Goal: Information Seeking & Learning: Learn about a topic

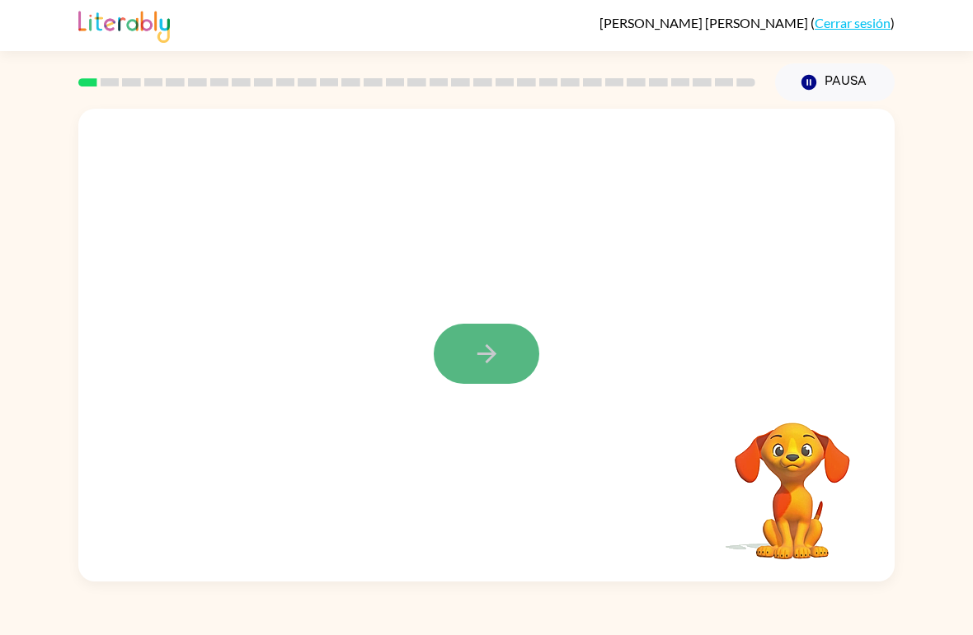
click at [498, 335] on button "button" at bounding box center [487, 354] width 106 height 60
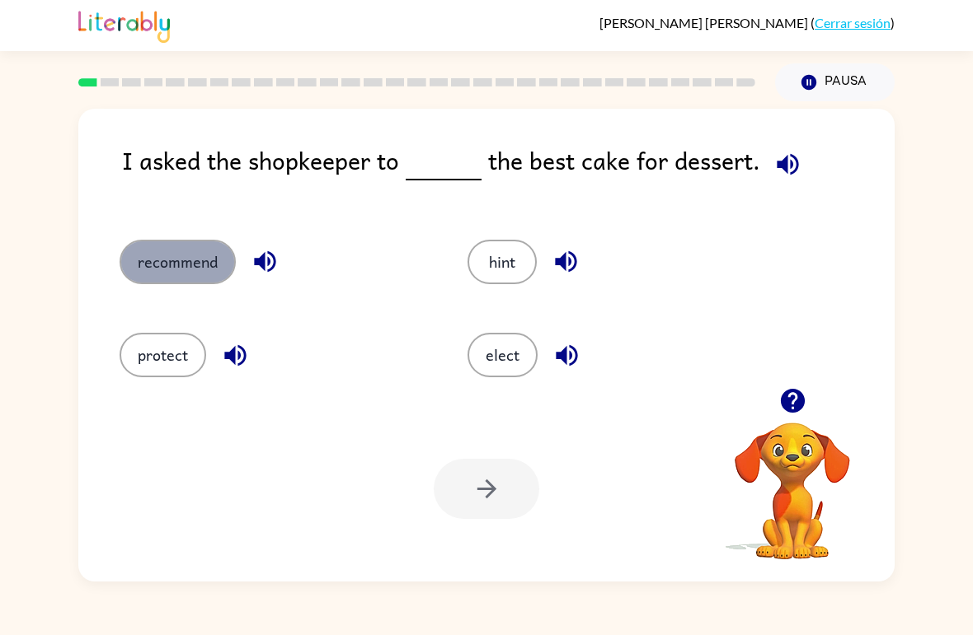
click at [182, 260] on button "recommend" at bounding box center [178, 262] width 116 height 45
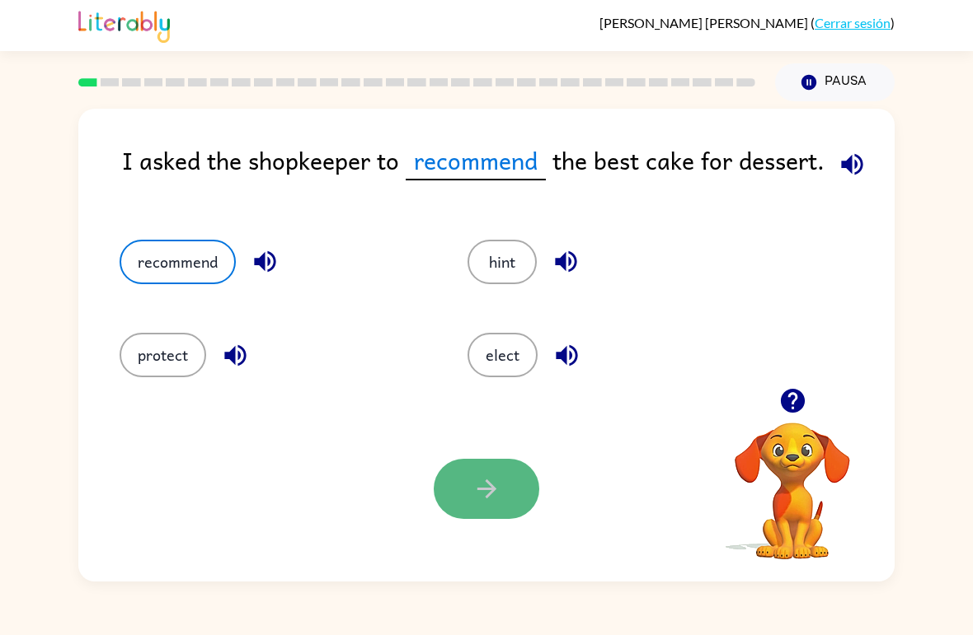
click at [483, 507] on button "button" at bounding box center [487, 489] width 106 height 60
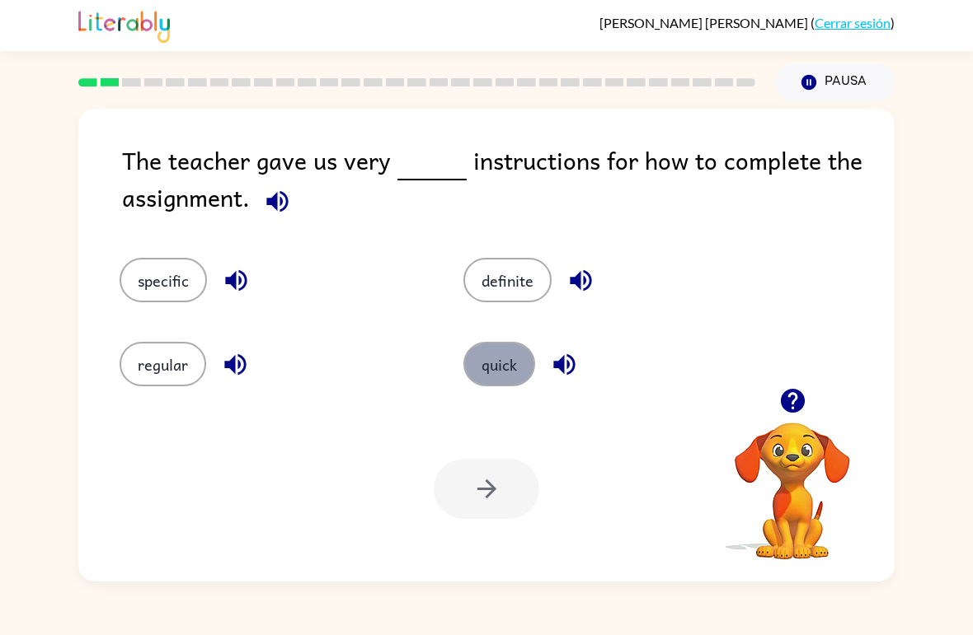
click at [509, 354] on button "quick" at bounding box center [499, 364] width 72 height 45
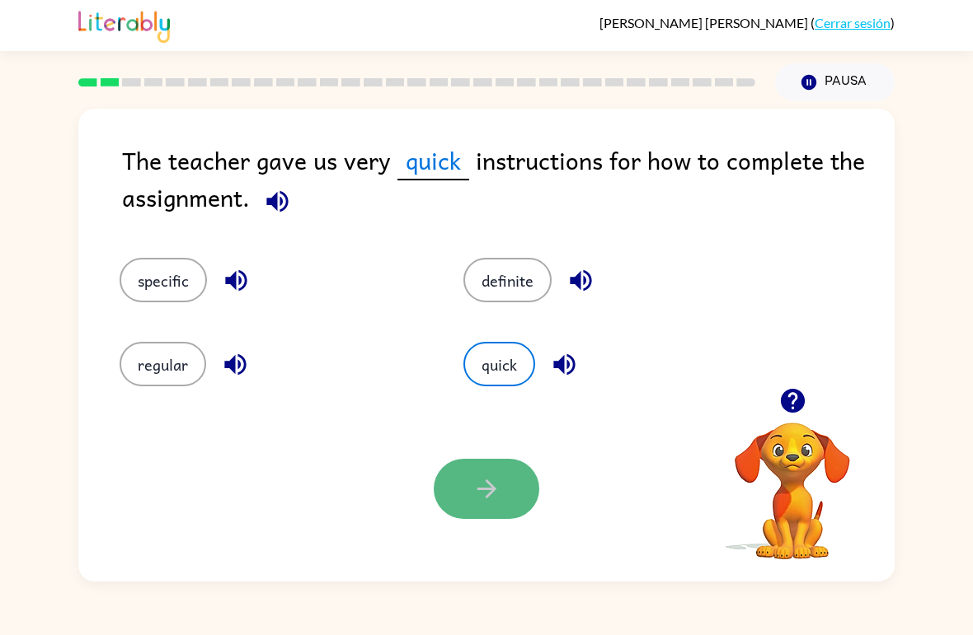
click at [451, 494] on button "button" at bounding box center [487, 489] width 106 height 60
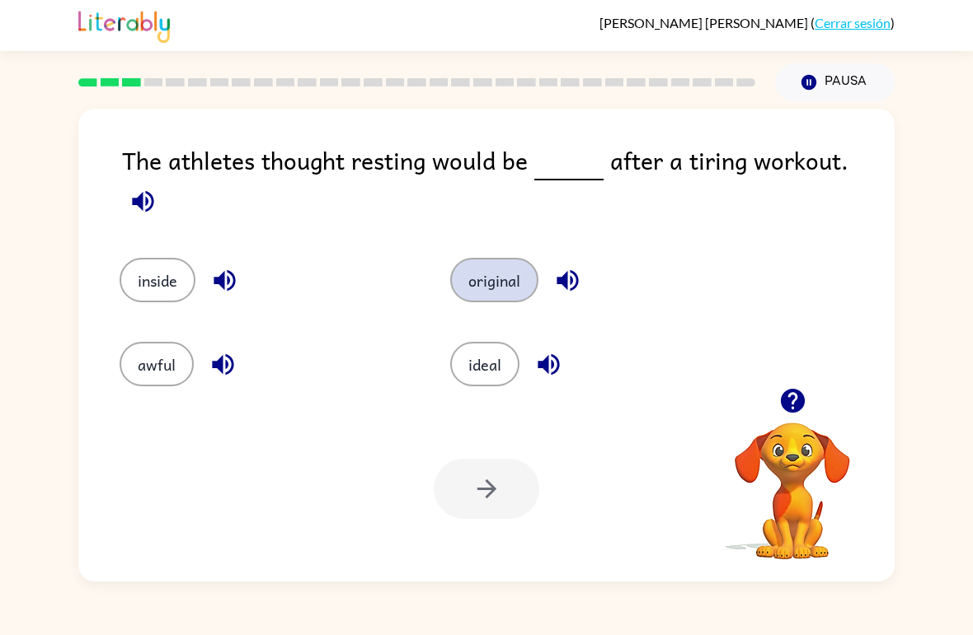
drag, startPoint x: 390, startPoint y: 298, endPoint x: 453, endPoint y: 259, distance: 73.7
click at [453, 259] on div "inside original awful ideal" at bounding box center [418, 311] width 660 height 168
click at [165, 258] on button "inside" at bounding box center [158, 280] width 76 height 45
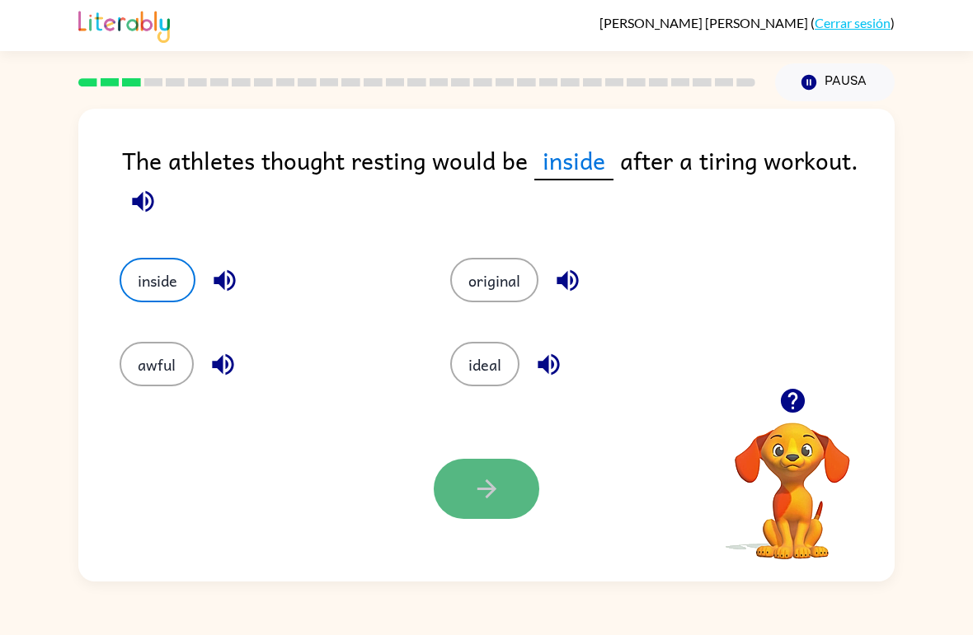
click at [521, 505] on button "button" at bounding box center [487, 489] width 106 height 60
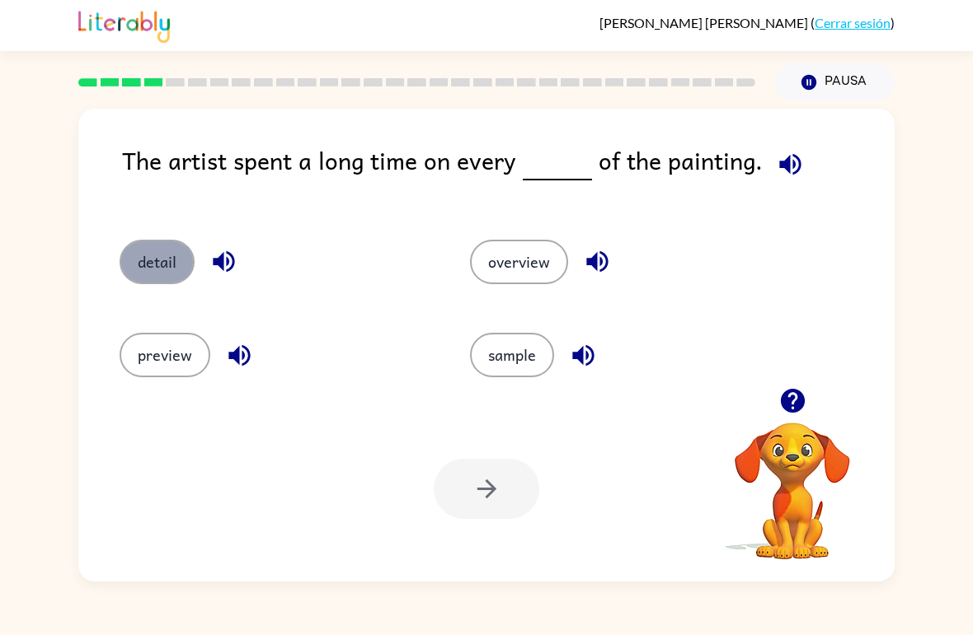
click at [152, 258] on button "detail" at bounding box center [157, 262] width 75 height 45
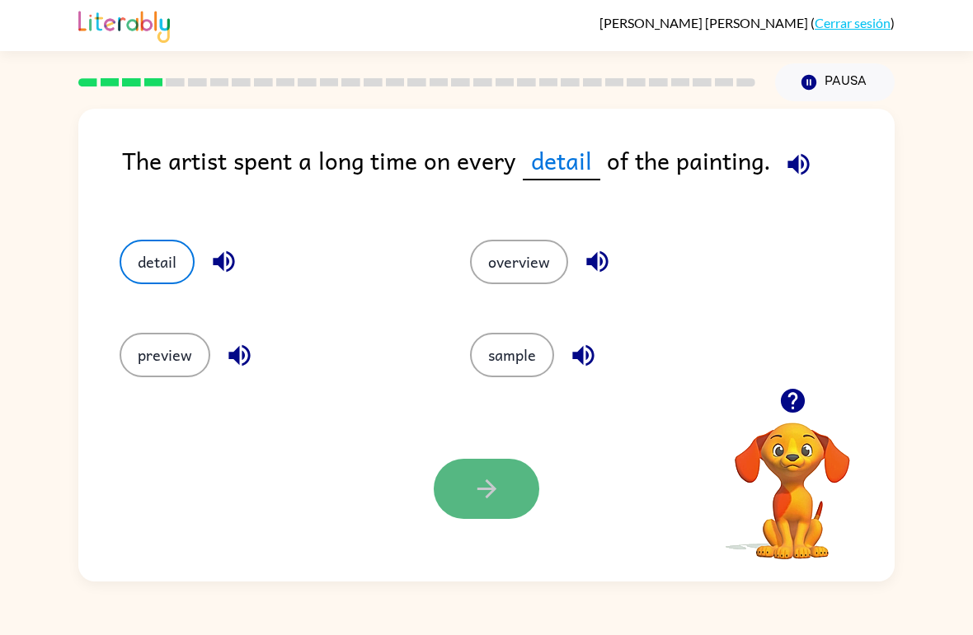
click at [495, 469] on button "button" at bounding box center [487, 489] width 106 height 60
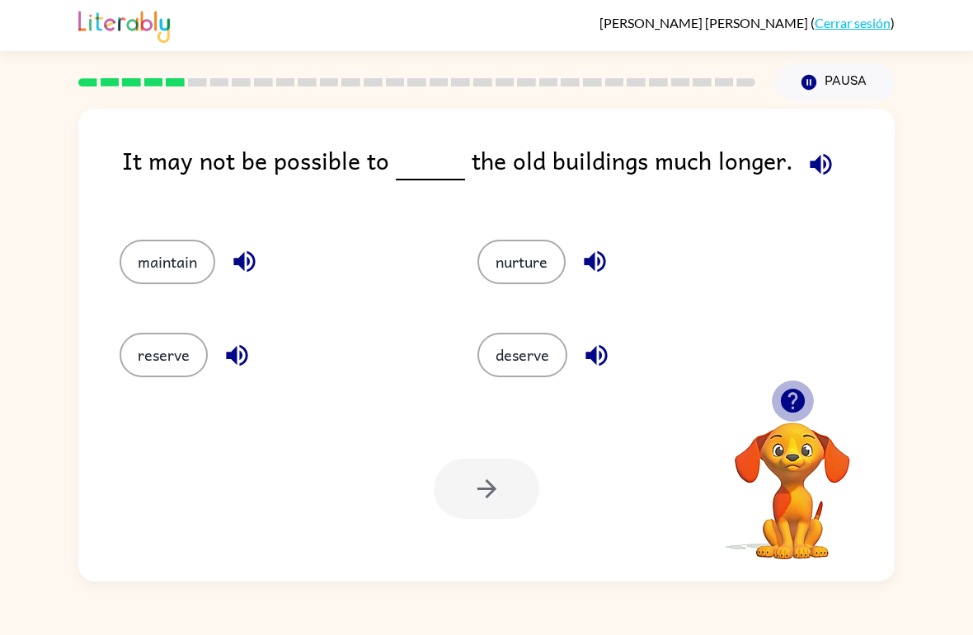
click at [793, 401] on icon "button" at bounding box center [792, 401] width 24 height 24
click at [782, 405] on icon "button" at bounding box center [792, 401] width 24 height 24
click at [794, 411] on icon "button" at bounding box center [792, 401] width 24 height 24
click at [796, 406] on icon "button" at bounding box center [792, 401] width 24 height 24
click at [175, 340] on button "reserve" at bounding box center [164, 355] width 88 height 45
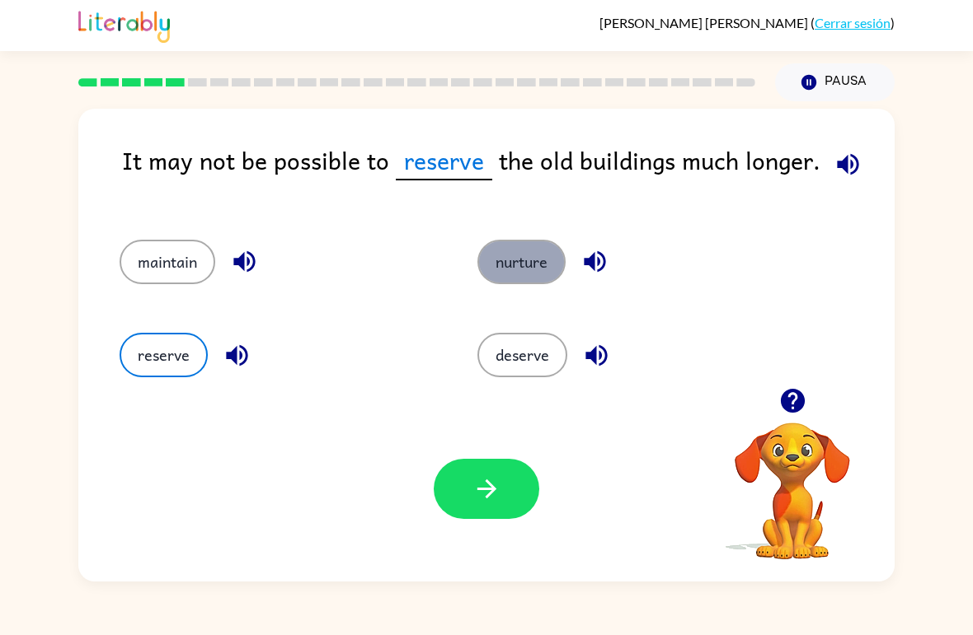
click at [513, 269] on button "nurture" at bounding box center [521, 262] width 88 height 45
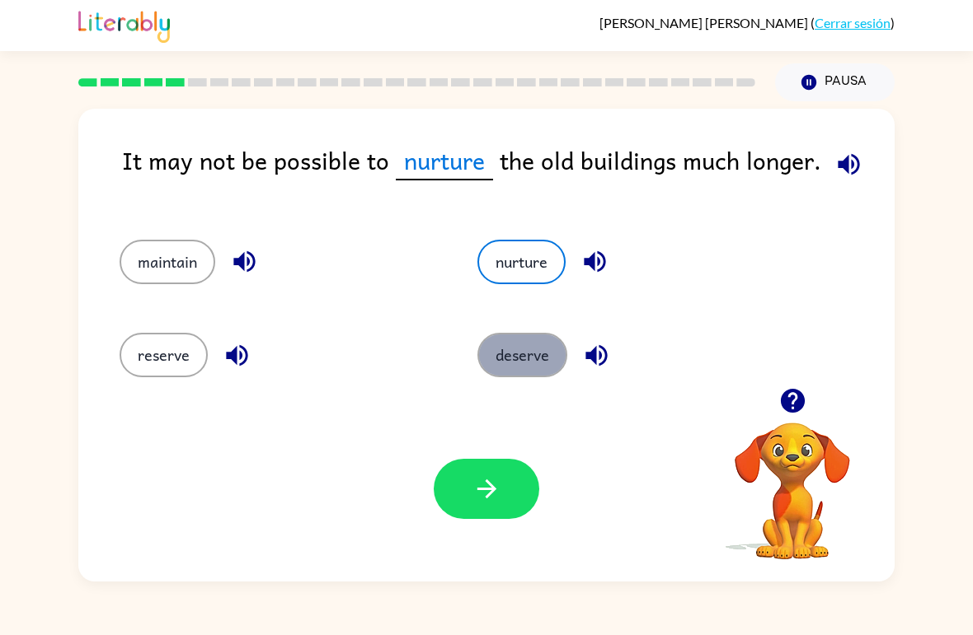
click at [526, 371] on button "deserve" at bounding box center [522, 355] width 90 height 45
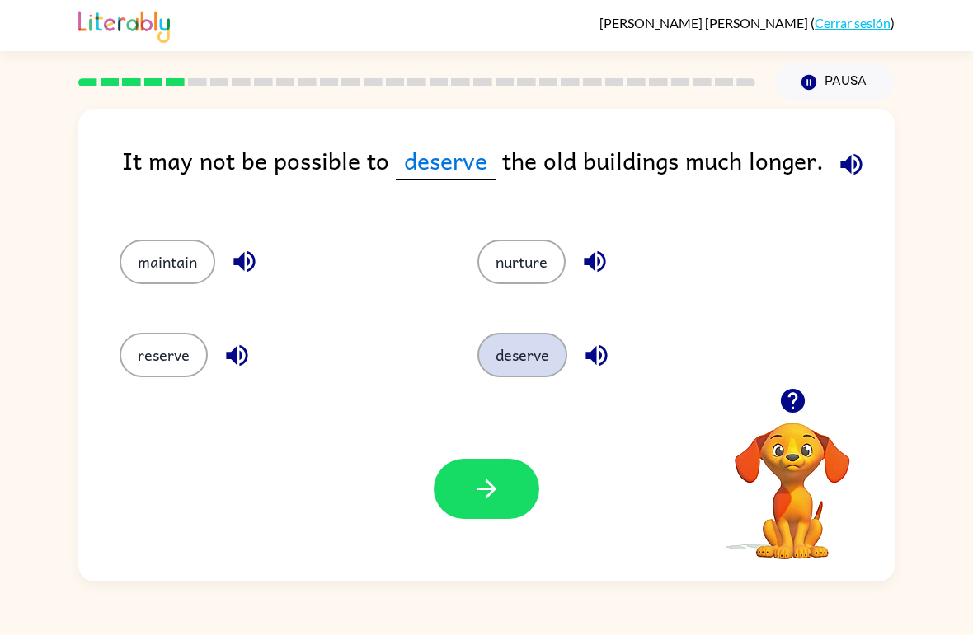
click at [526, 371] on button "deserve" at bounding box center [522, 355] width 90 height 45
click at [490, 454] on div "Tu navegador debe admitir la reproducción de archivos .mp4 para usar Literably.…" at bounding box center [486, 488] width 816 height 185
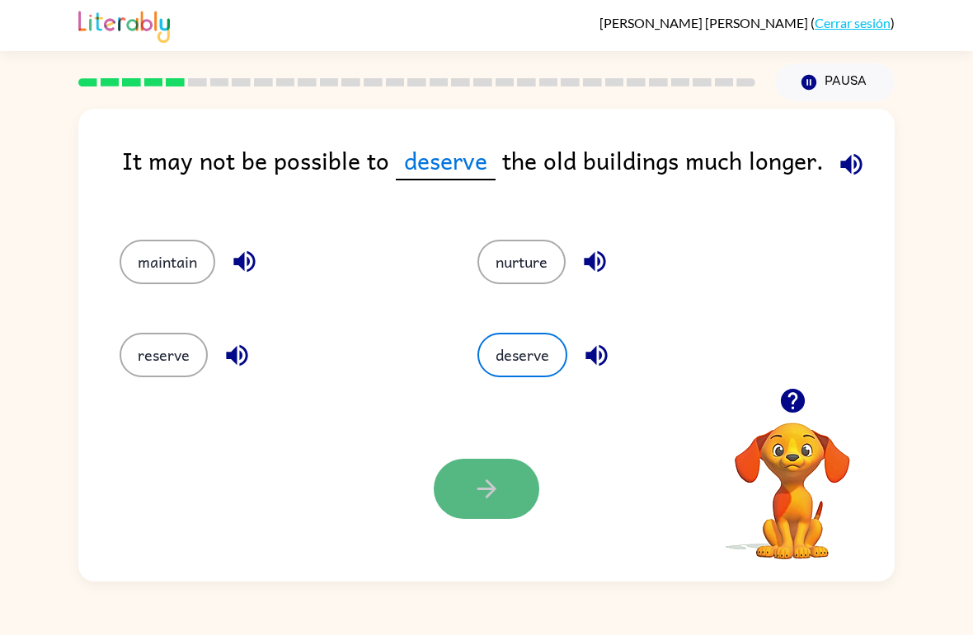
click at [494, 495] on icon "button" at bounding box center [486, 489] width 29 height 29
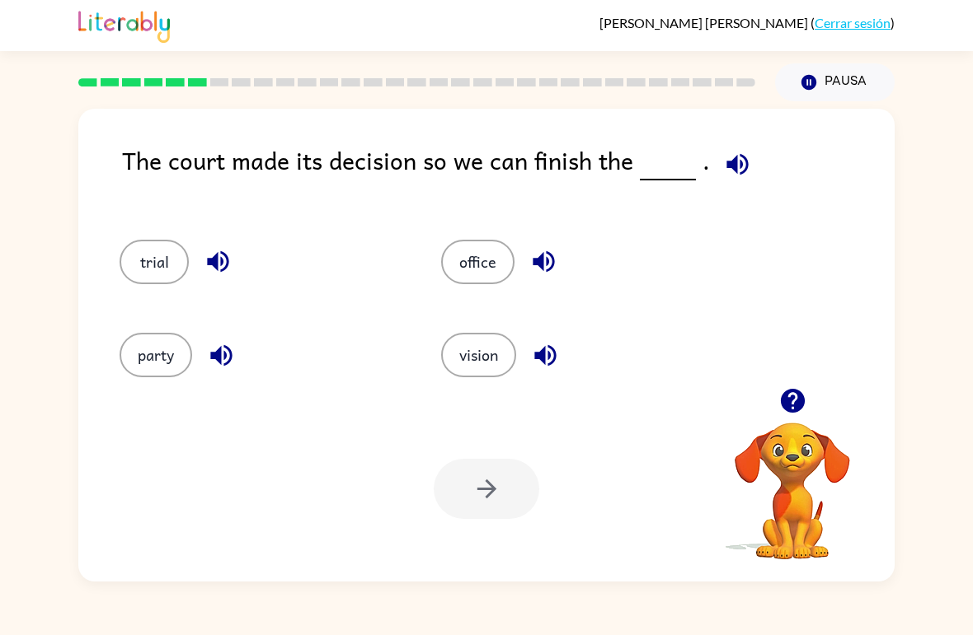
drag, startPoint x: 408, startPoint y: 206, endPoint x: 315, endPoint y: 163, distance: 102.5
click at [315, 163] on div "The court made its decision so we can finish the ." at bounding box center [508, 174] width 772 height 65
click at [503, 366] on button "vision" at bounding box center [478, 355] width 75 height 45
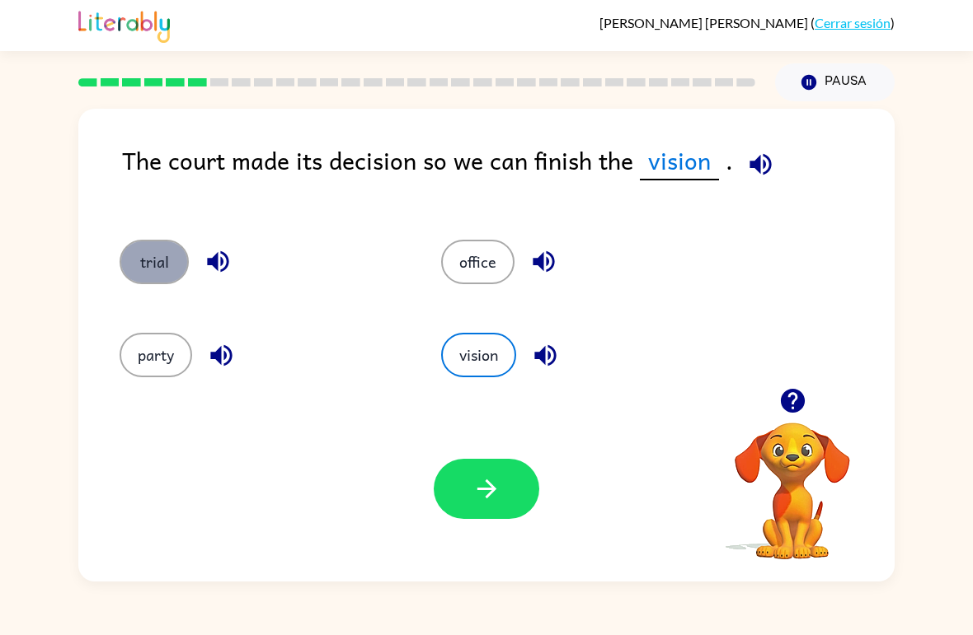
click at [157, 265] on button "trial" at bounding box center [154, 262] width 69 height 45
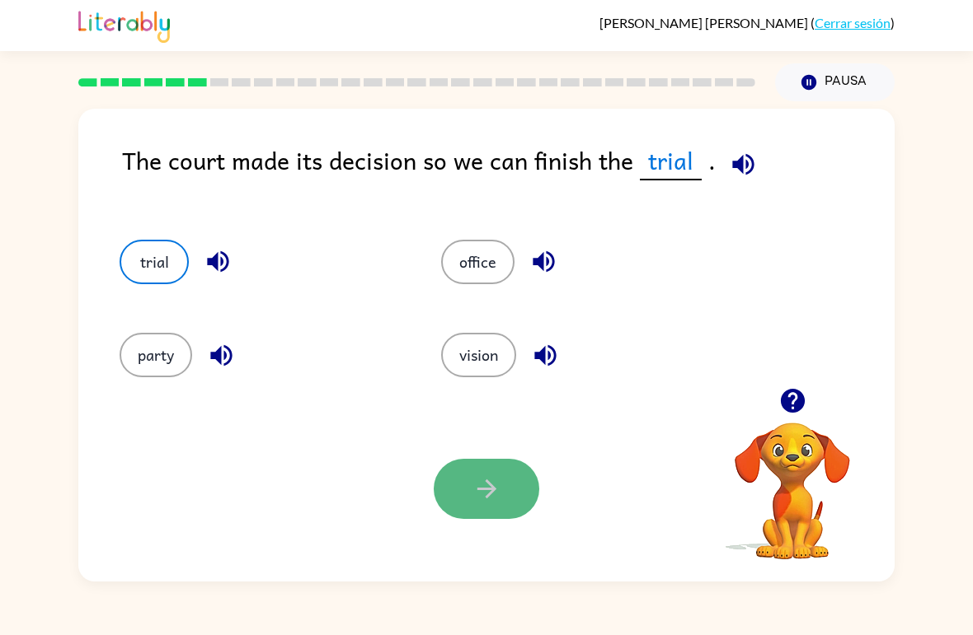
click at [462, 495] on button "button" at bounding box center [487, 489] width 106 height 60
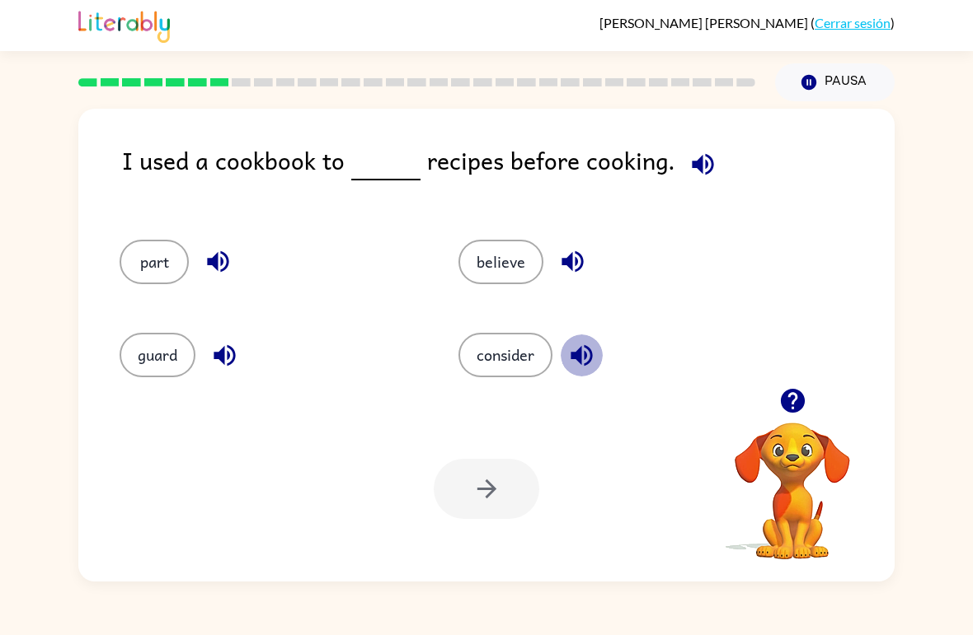
click at [589, 349] on icon "button" at bounding box center [580, 355] width 21 height 21
drag, startPoint x: 523, startPoint y: 367, endPoint x: 515, endPoint y: 326, distance: 41.2
click at [515, 326] on div "consider" at bounding box center [596, 348] width 339 height 93
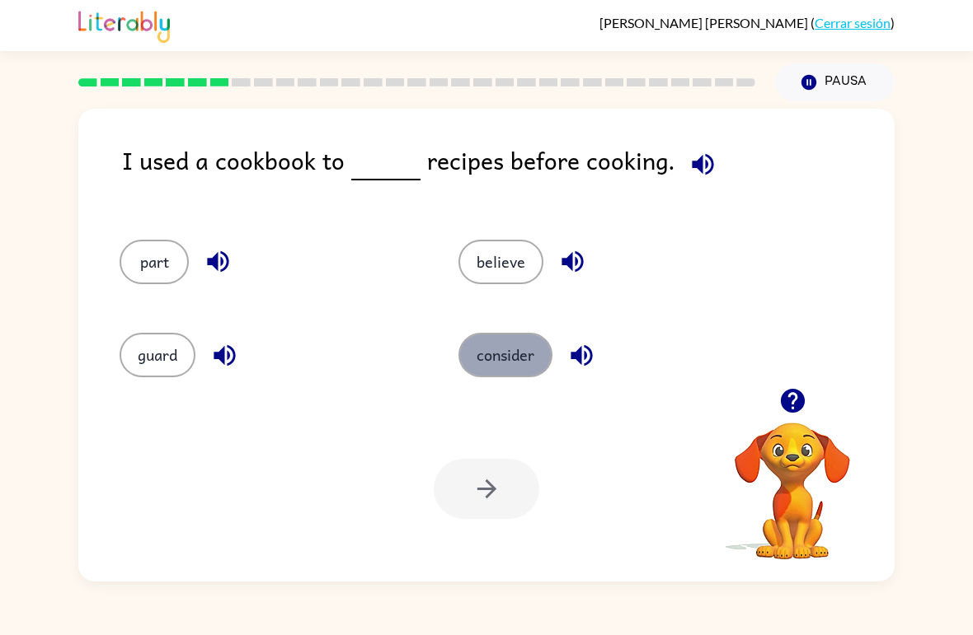
click at [516, 340] on button "consider" at bounding box center [505, 355] width 94 height 45
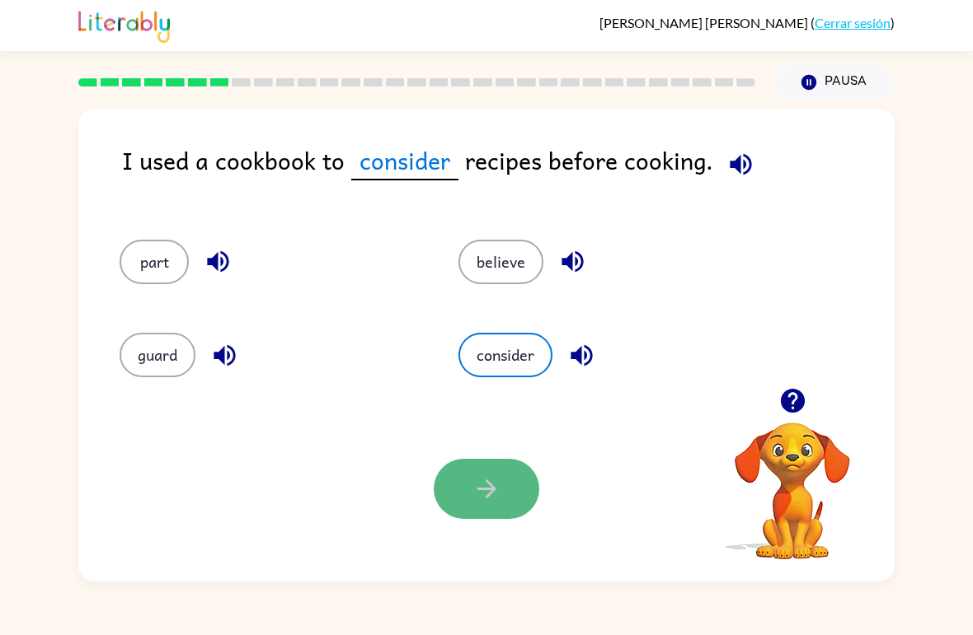
click at [475, 476] on icon "button" at bounding box center [486, 489] width 29 height 29
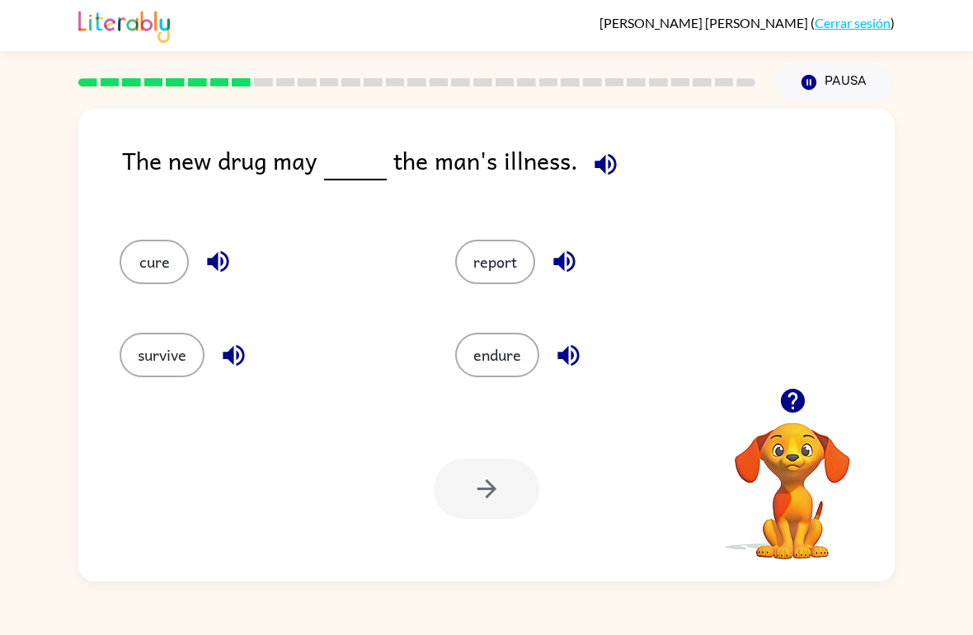
click at [293, 174] on div "The new drug may the man's illness." at bounding box center [508, 174] width 772 height 65
click at [151, 262] on button "cure" at bounding box center [154, 262] width 69 height 45
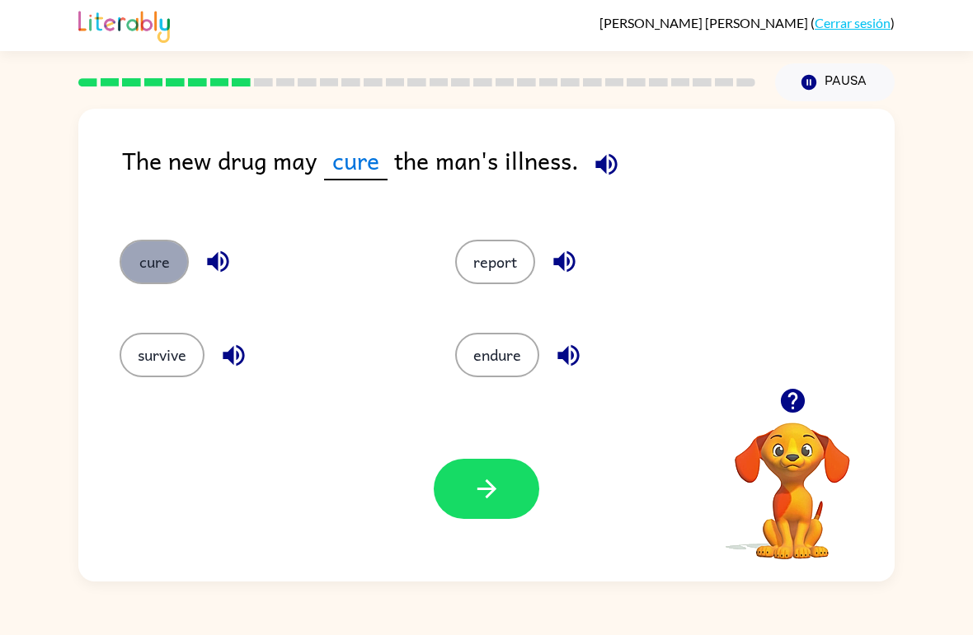
click at [151, 262] on button "cure" at bounding box center [154, 262] width 69 height 45
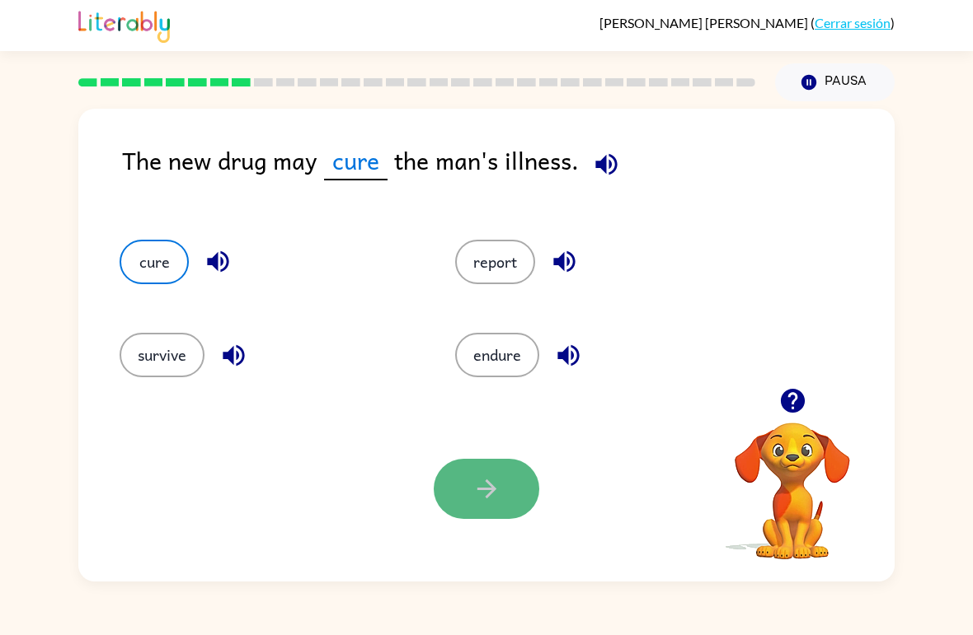
click at [490, 500] on icon "button" at bounding box center [486, 489] width 29 height 29
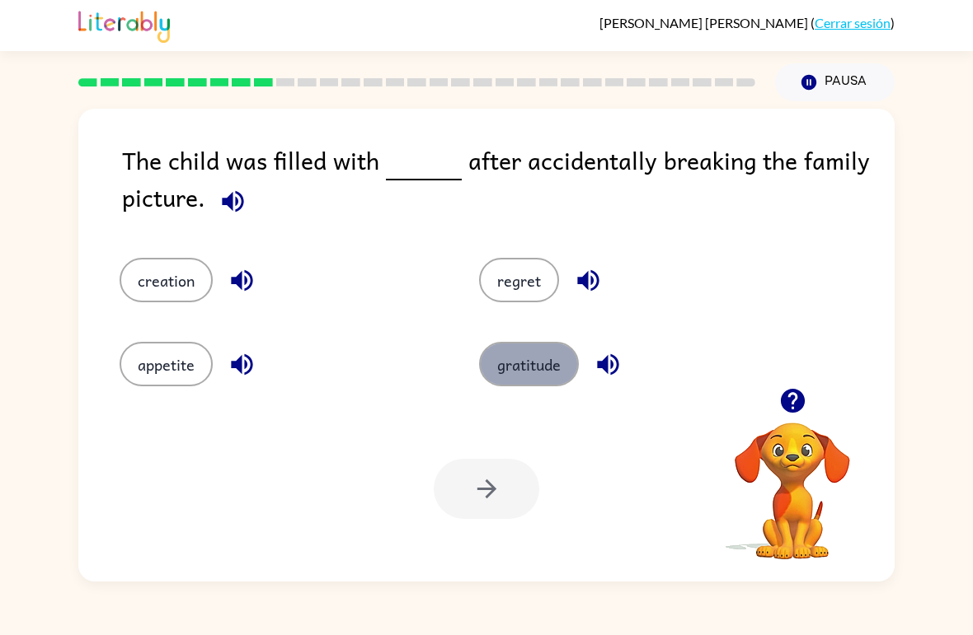
click at [565, 364] on button "gratitude" at bounding box center [529, 364] width 100 height 45
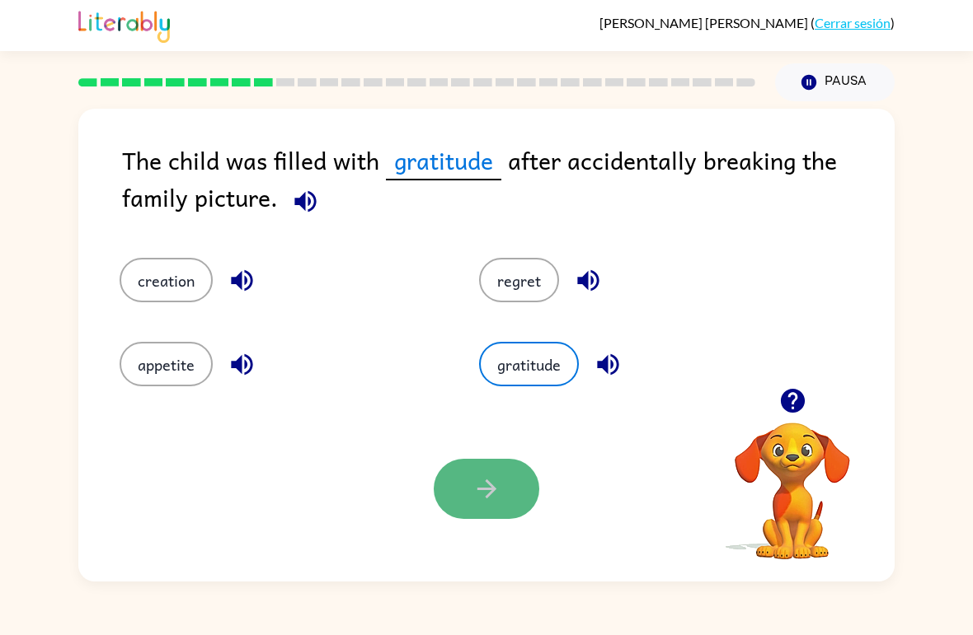
click at [485, 483] on icon "button" at bounding box center [486, 489] width 29 height 29
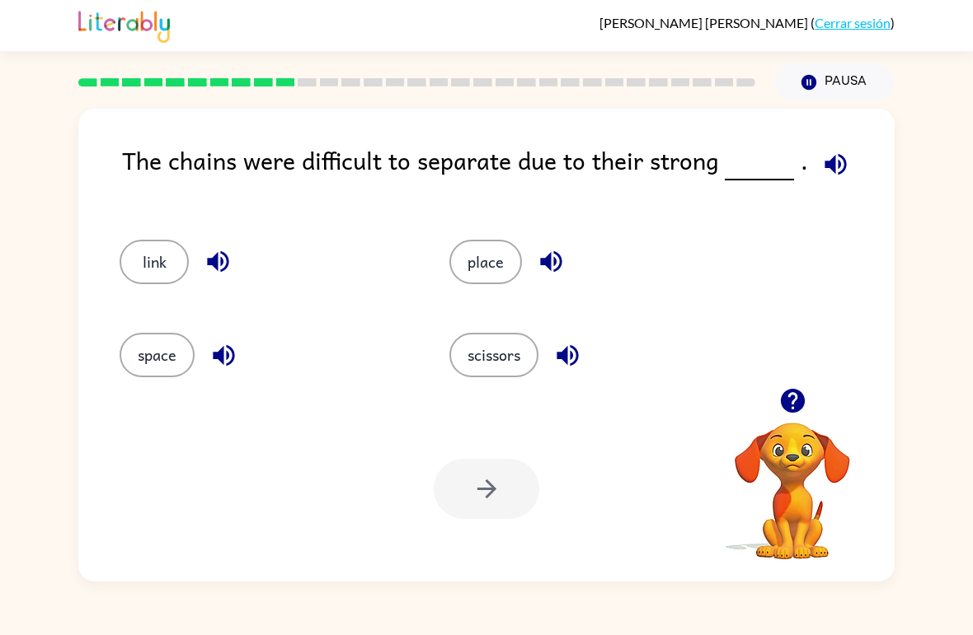
click at [725, 169] on span at bounding box center [759, 161] width 69 height 39
drag, startPoint x: 168, startPoint y: 368, endPoint x: -1, endPoint y: -1, distance: 405.3
click at [168, 368] on html "[PERSON_NAME] ( Cerrar sesión ) Pausa Pausa The chains were difficult to separa…" at bounding box center [486, 317] width 973 height 635
click at [168, 368] on button "space" at bounding box center [157, 355] width 75 height 45
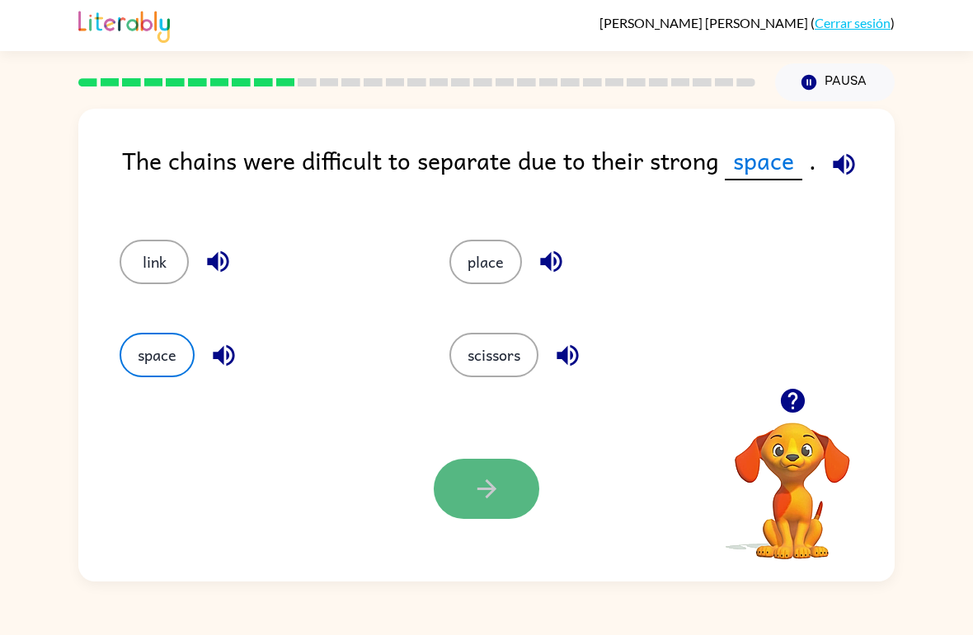
click at [518, 509] on button "button" at bounding box center [487, 489] width 106 height 60
